Goal: Task Accomplishment & Management: Manage account settings

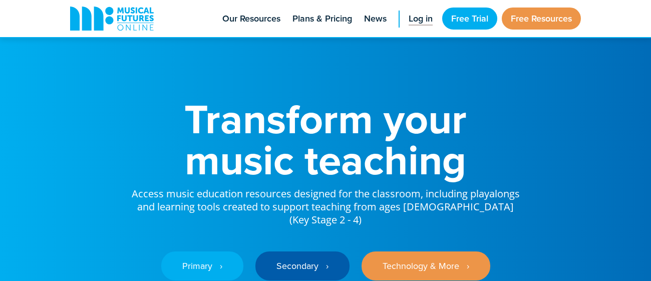
click at [409, 13] on span "Log in" at bounding box center [421, 19] width 24 height 14
click at [410, 19] on span "Log in" at bounding box center [421, 19] width 24 height 14
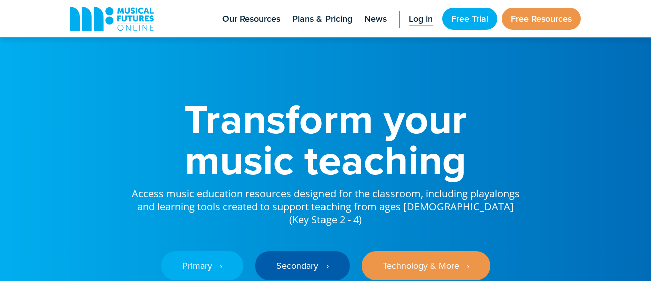
click at [410, 19] on span "Log in" at bounding box center [421, 19] width 24 height 14
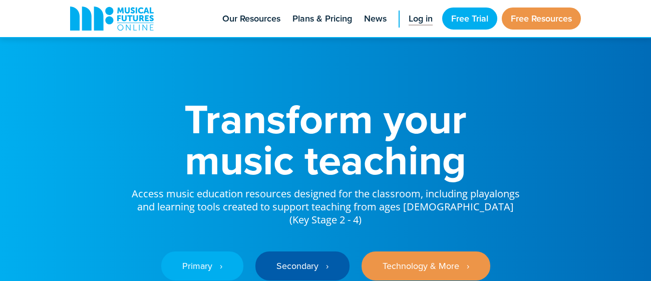
click at [410, 19] on span "Log in" at bounding box center [421, 19] width 24 height 14
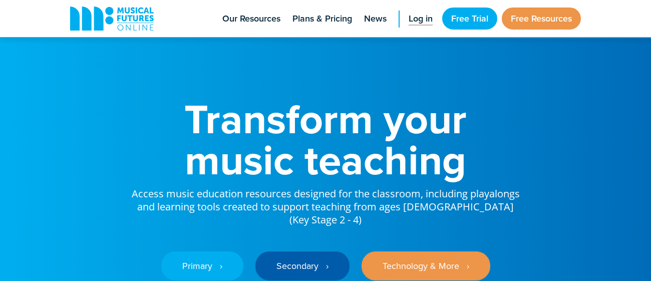
click at [410, 19] on span "Log in" at bounding box center [421, 19] width 24 height 14
click at [415, 9] on link "Log in" at bounding box center [421, 18] width 34 height 37
click at [414, 23] on span "Log in" at bounding box center [421, 19] width 24 height 14
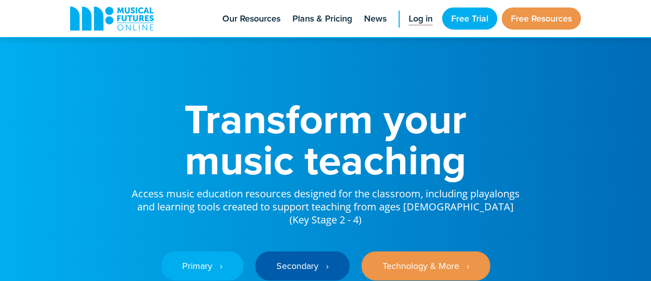
click at [414, 23] on span "Log in" at bounding box center [421, 19] width 24 height 14
